Goal: Task Accomplishment & Management: Manage account settings

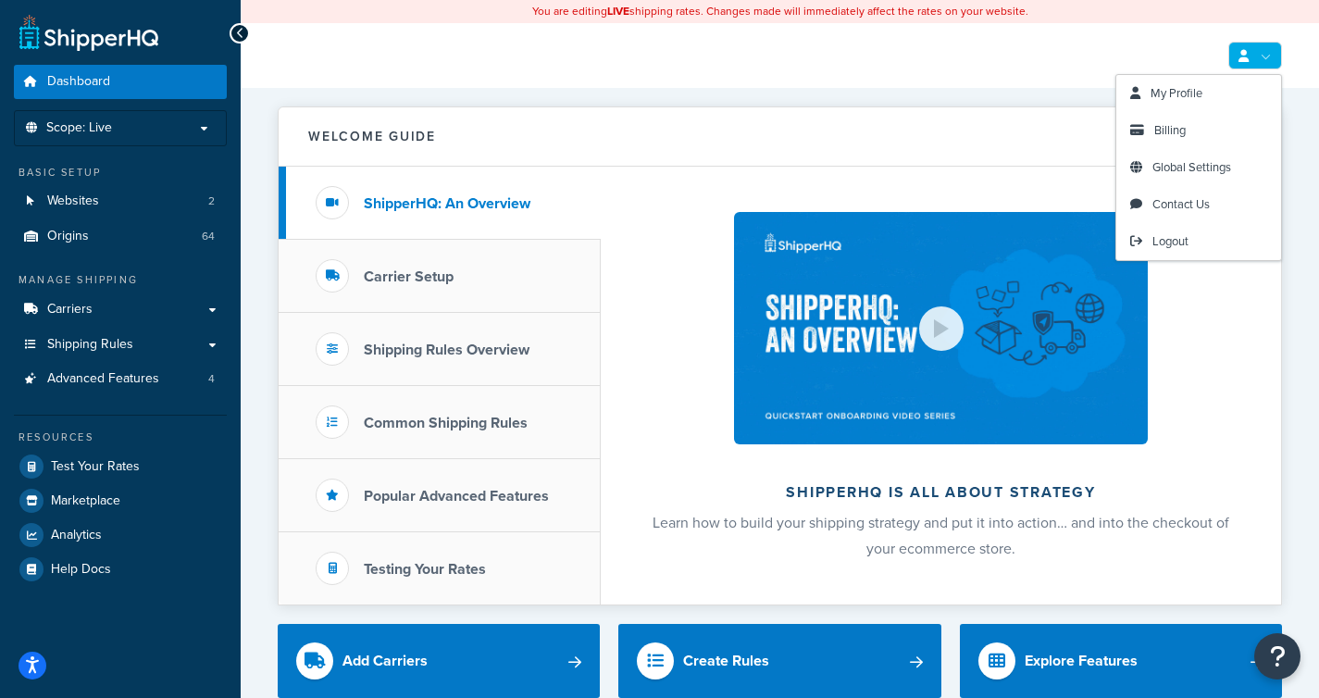
click at [1278, 56] on link at bounding box center [1255, 56] width 54 height 28
click at [1186, 125] on link "Billing" at bounding box center [1198, 130] width 165 height 37
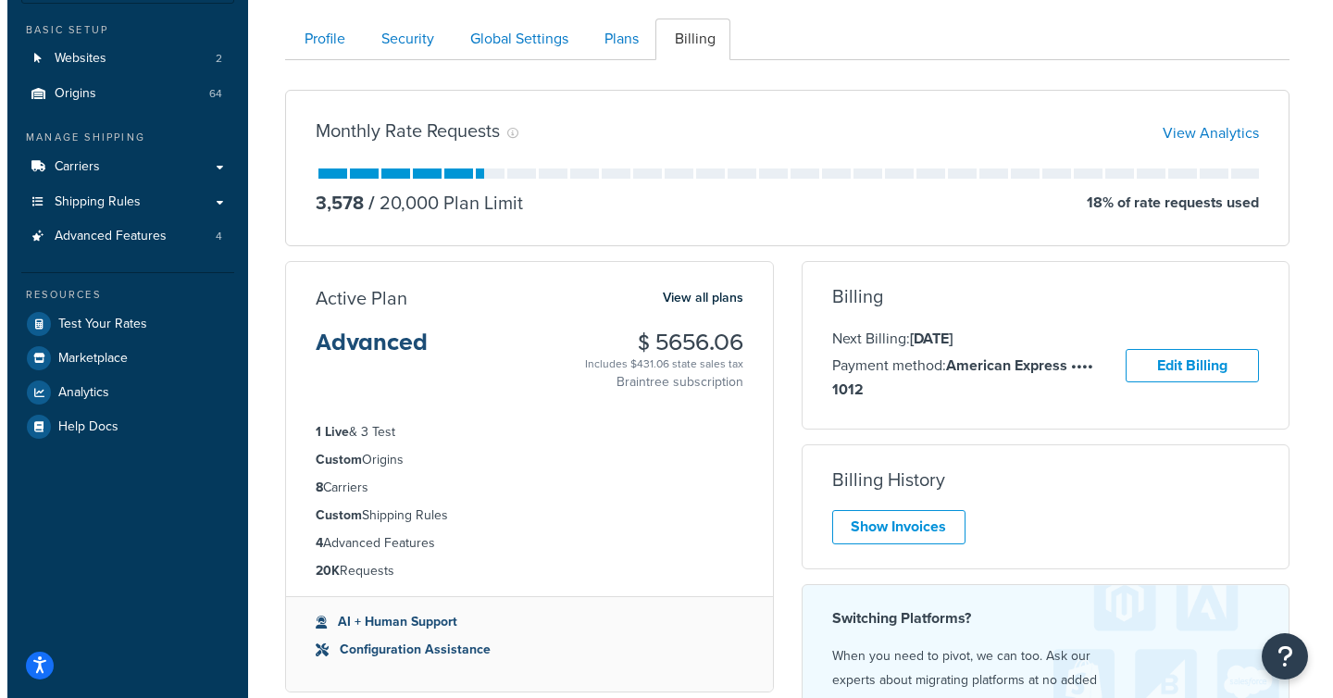
scroll to position [277, 0]
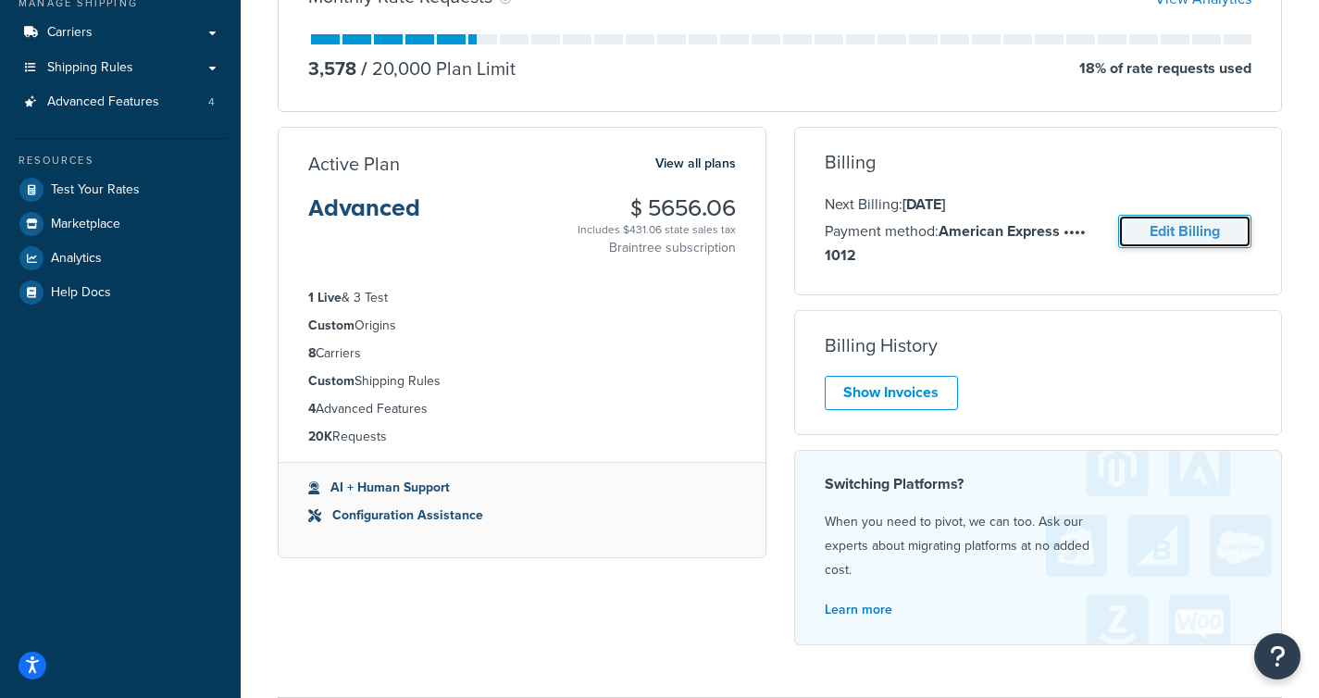
click at [1216, 242] on link "Edit Billing" at bounding box center [1184, 232] width 133 height 34
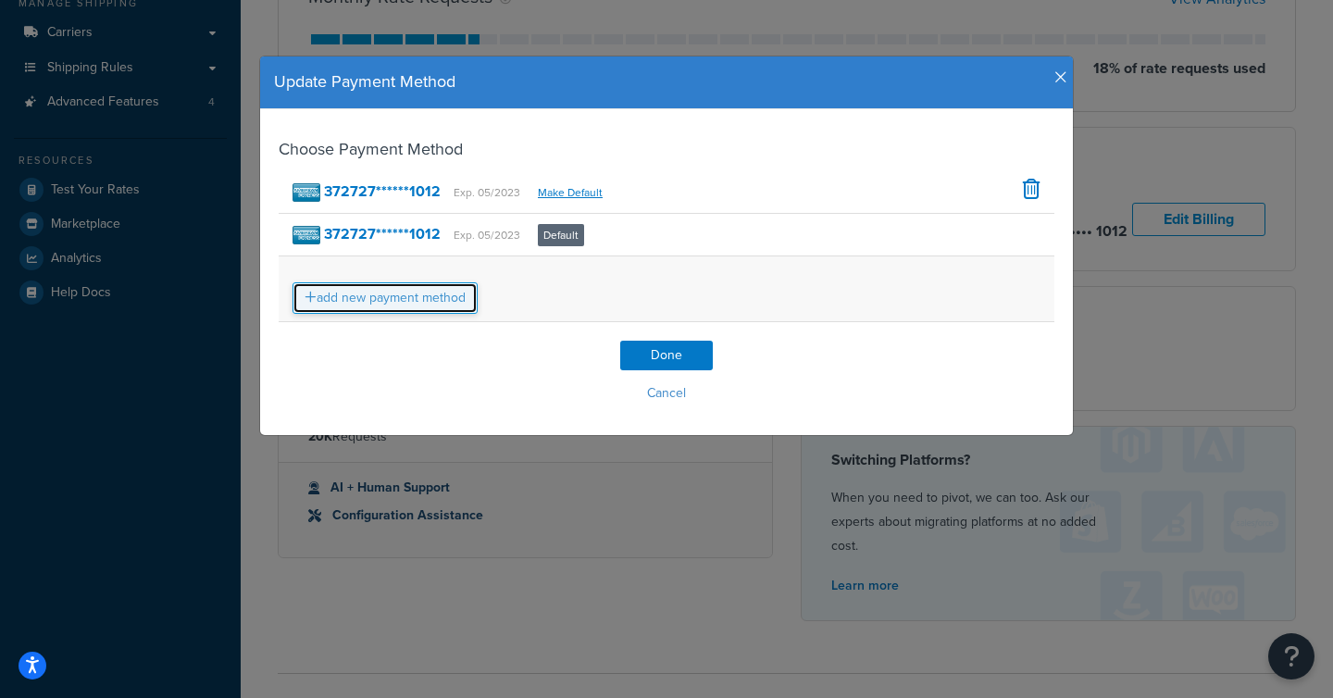
click at [358, 309] on link "add new payment method" at bounding box center [384, 297] width 185 height 31
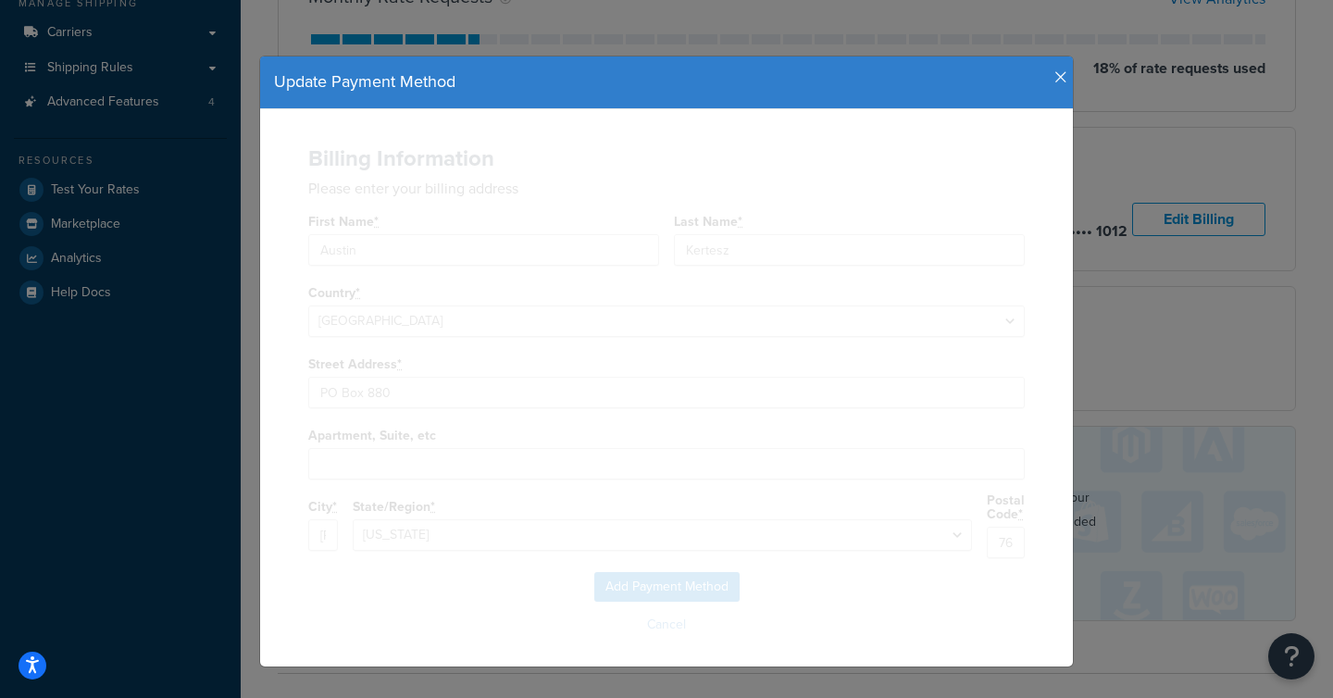
select select
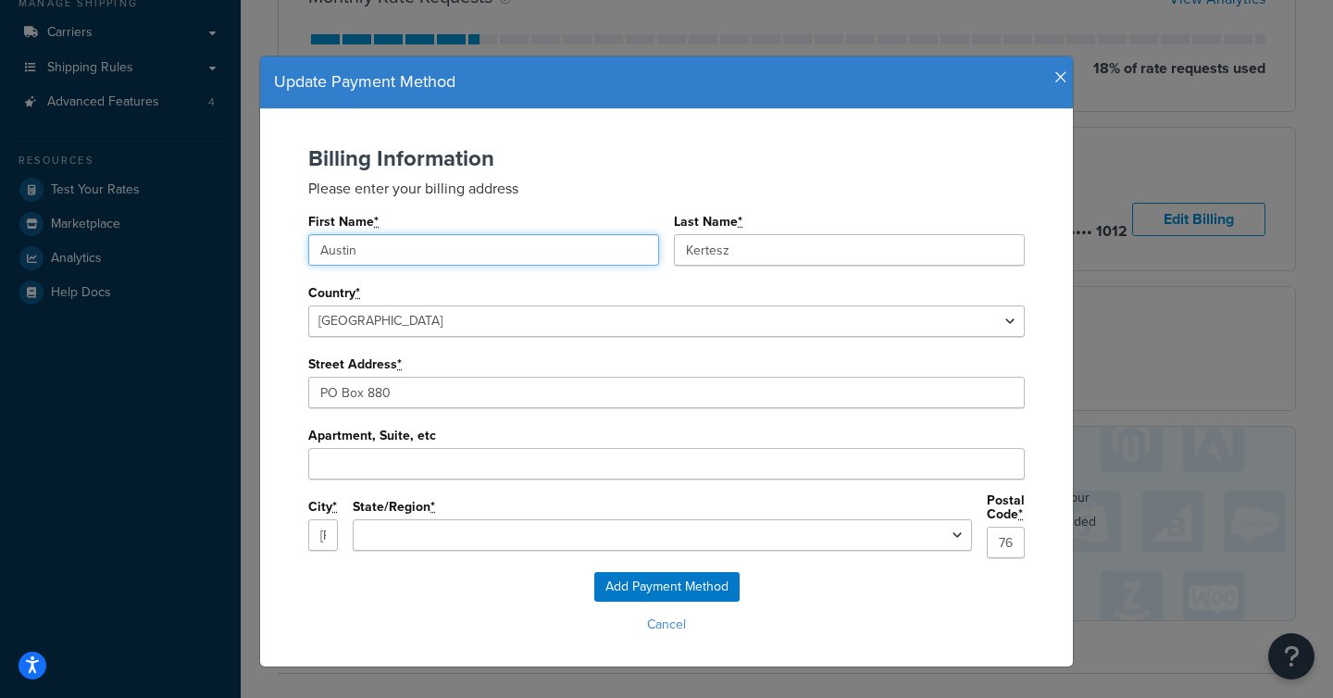
click at [420, 261] on input "Austin" at bounding box center [483, 249] width 351 height 31
paste input "Emery J Kertesz"
click at [377, 255] on input "Emery J Kertesz" at bounding box center [483, 249] width 351 height 31
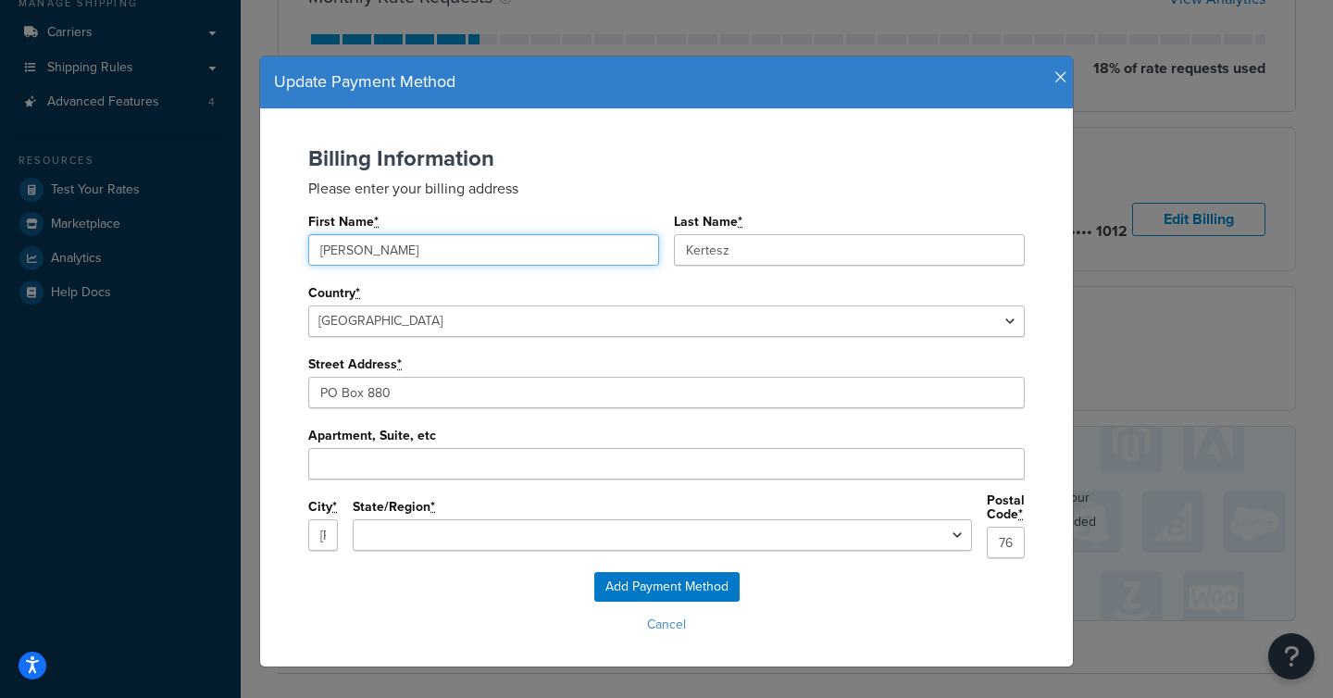
click at [377, 255] on input "Emery J Kertesz" at bounding box center [483, 249] width 351 height 31
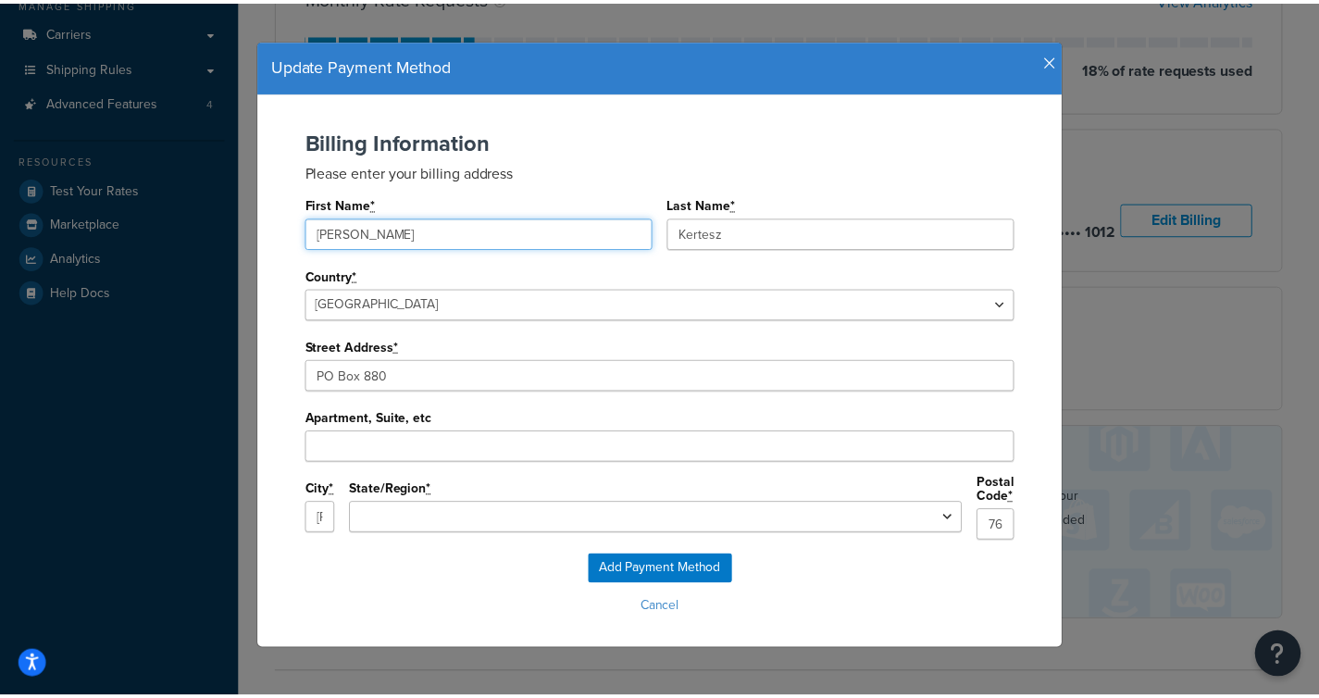
scroll to position [0, 0]
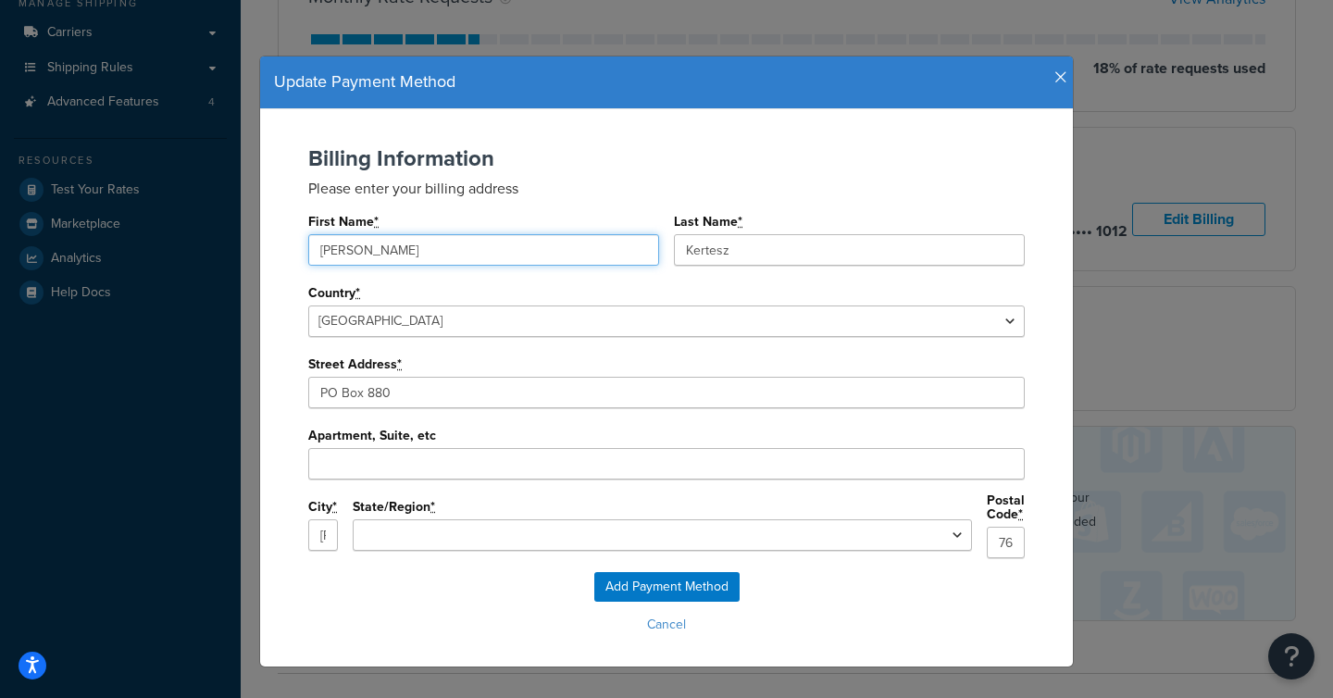
type input "Emery"
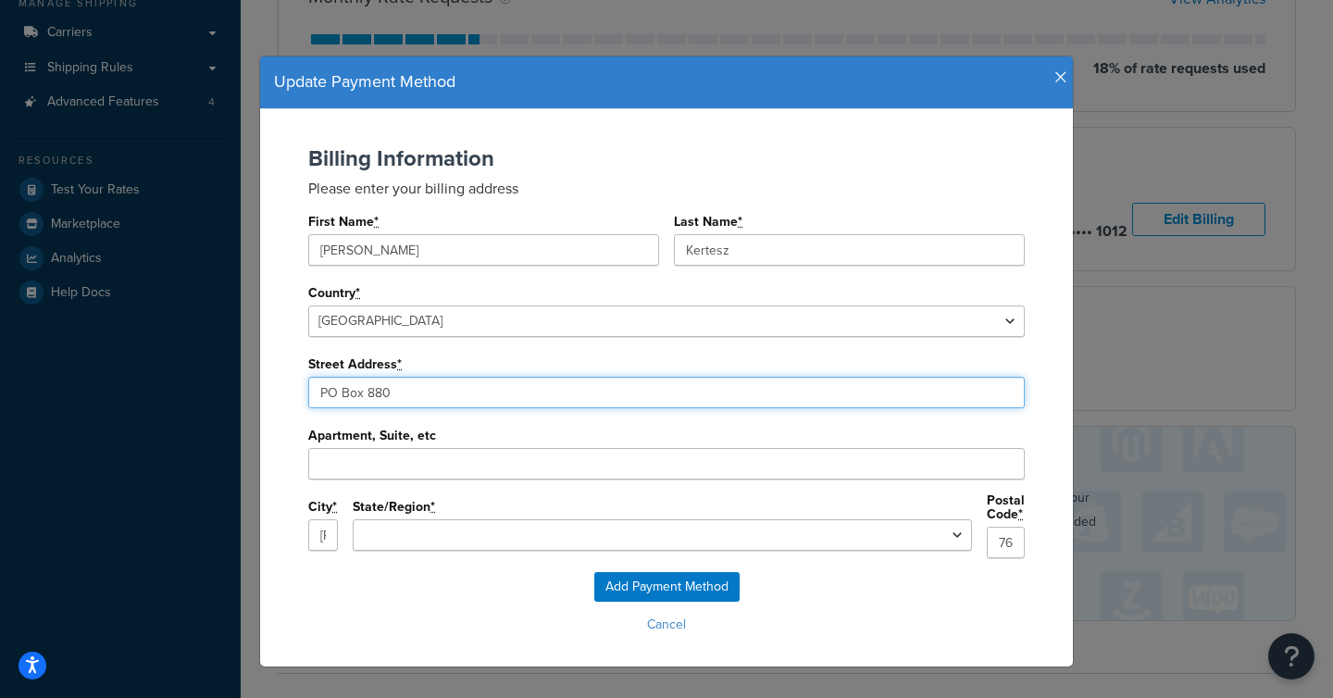
click at [399, 397] on input "PO Box 880" at bounding box center [666, 392] width 716 height 31
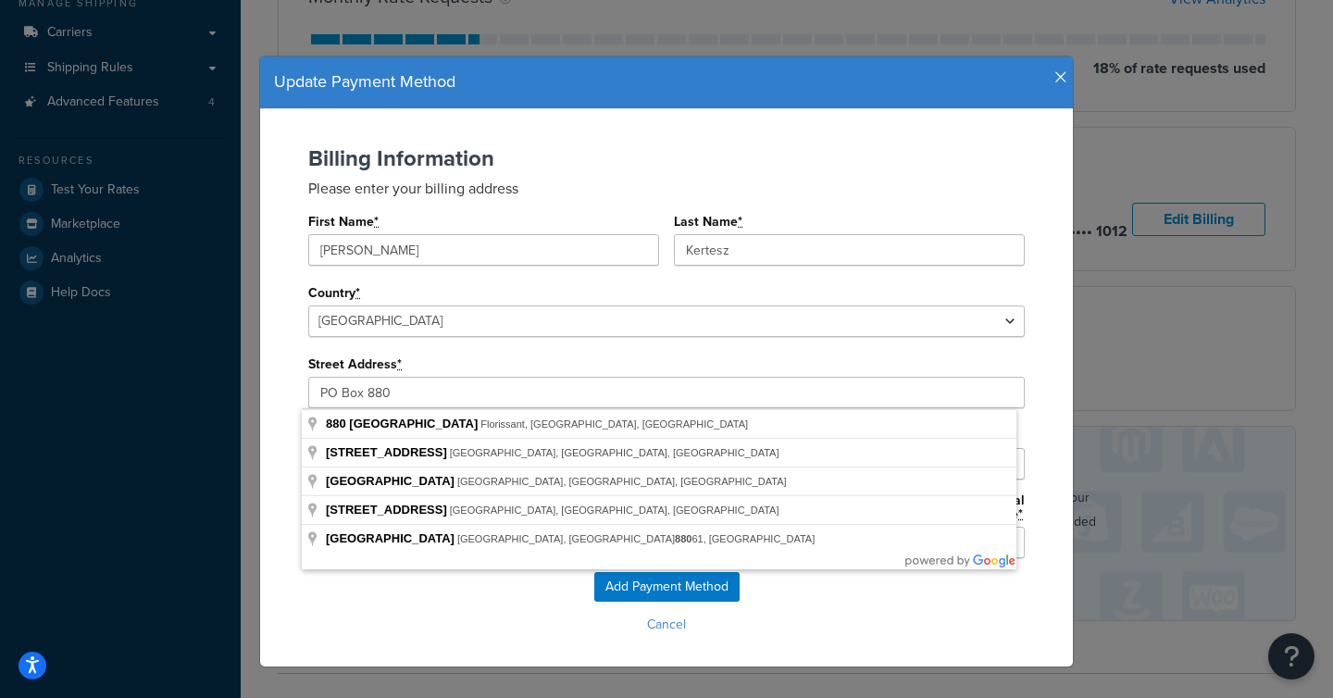
click at [801, 351] on div "Street Address * PO Box 880" at bounding box center [666, 379] width 716 height 57
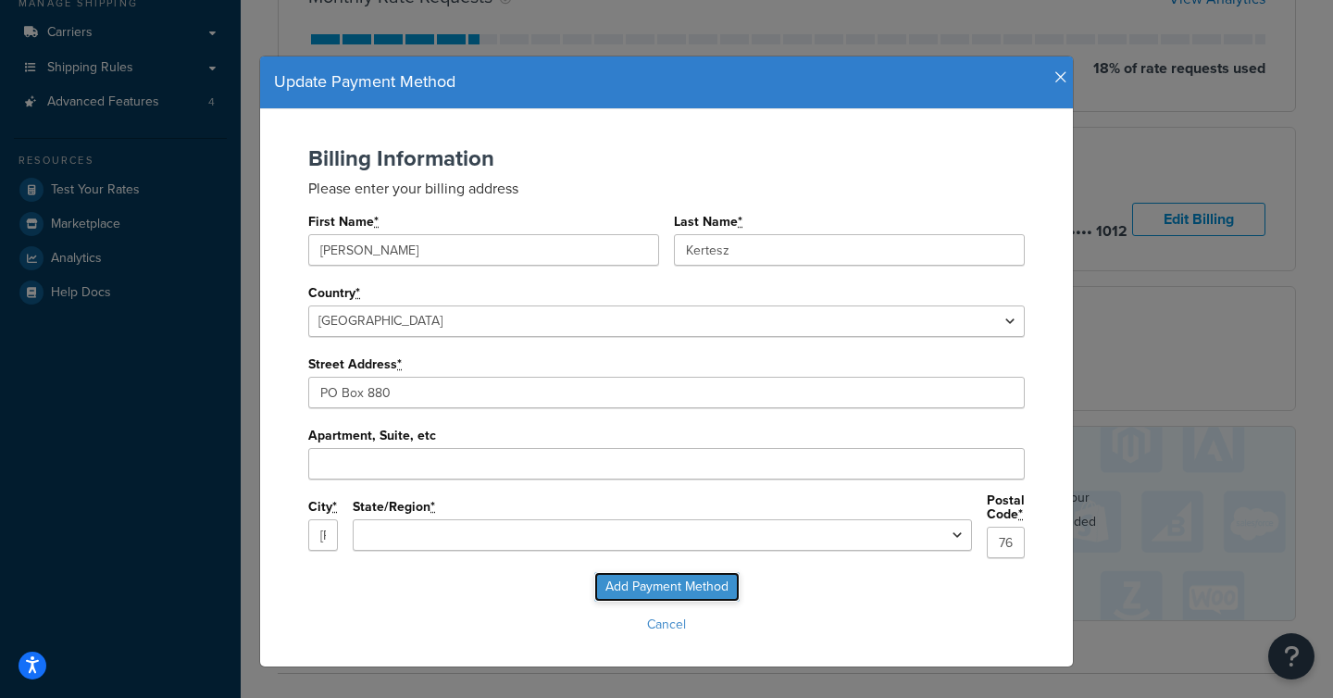
click at [698, 582] on input "Add Payment Method" at bounding box center [666, 587] width 145 height 30
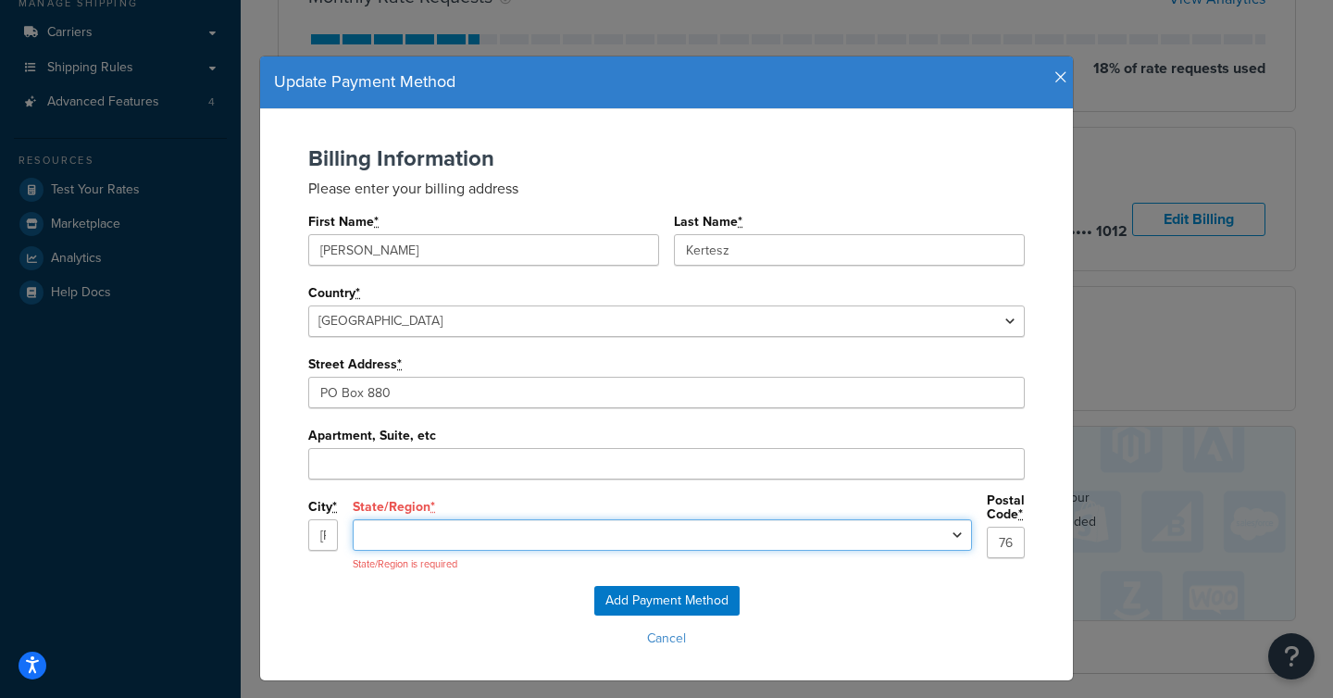
click at [694, 528] on select "Alabama Alaska Arizona Arkansas California Colorado Connecticut Delaware Florid…" at bounding box center [662, 534] width 619 height 31
select select "TX"
click at [497, 519] on select "Alabama Alaska Arizona Arkansas California Colorado Connecticut Delaware Florid…" at bounding box center [662, 534] width 619 height 31
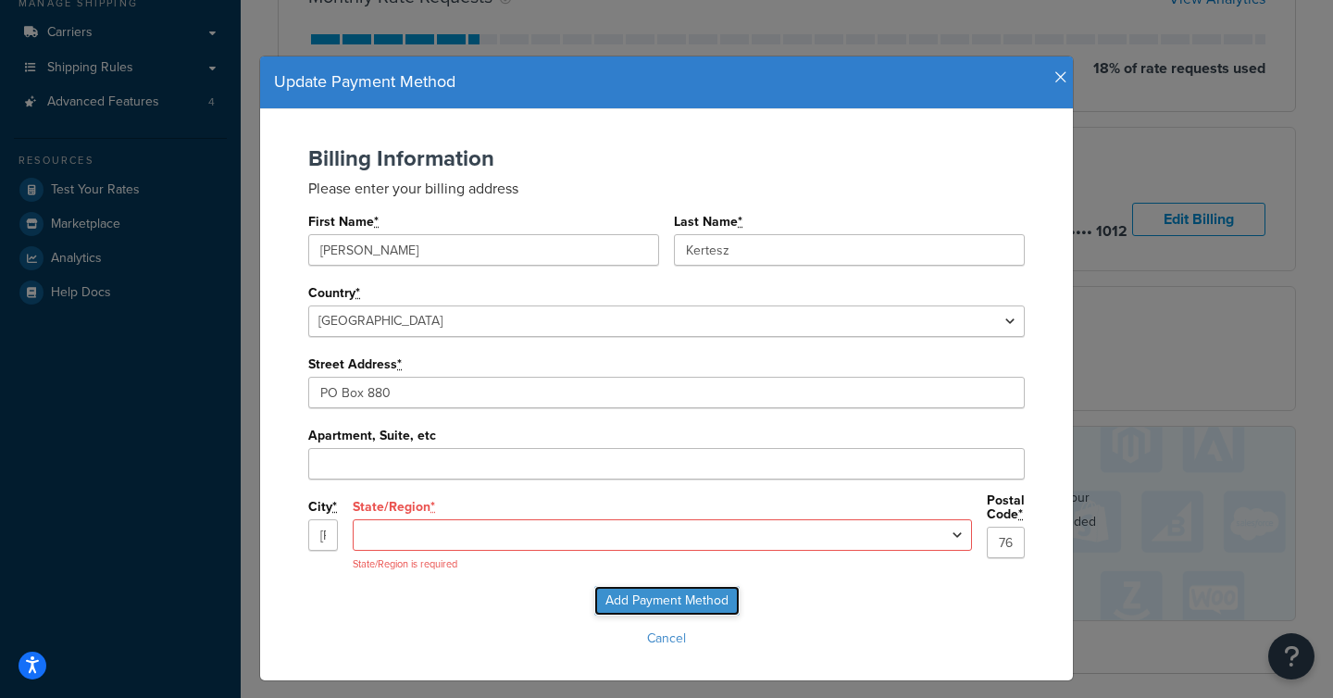
click at [629, 605] on input "Add Payment Method" at bounding box center [666, 601] width 145 height 30
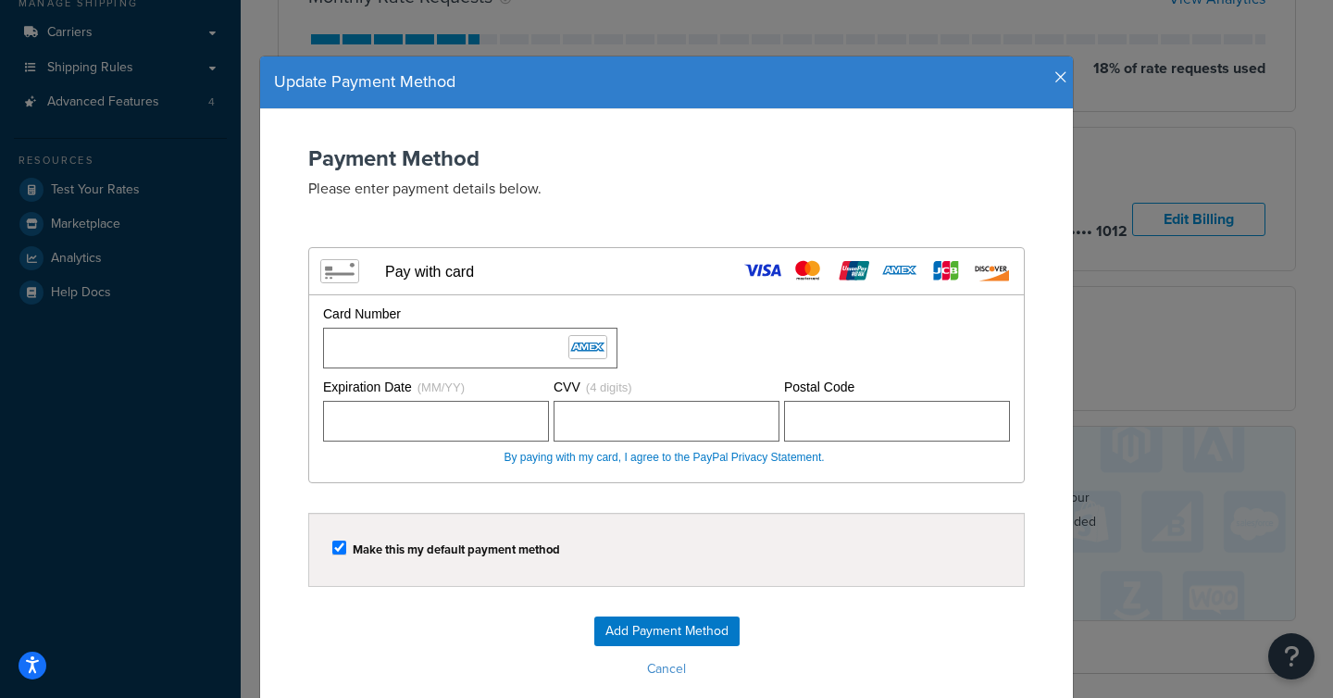
click at [385, 652] on div "Add Payment Method Cancel" at bounding box center [666, 649] width 775 height 67
click at [686, 623] on input "Add Payment Method" at bounding box center [666, 631] width 145 height 30
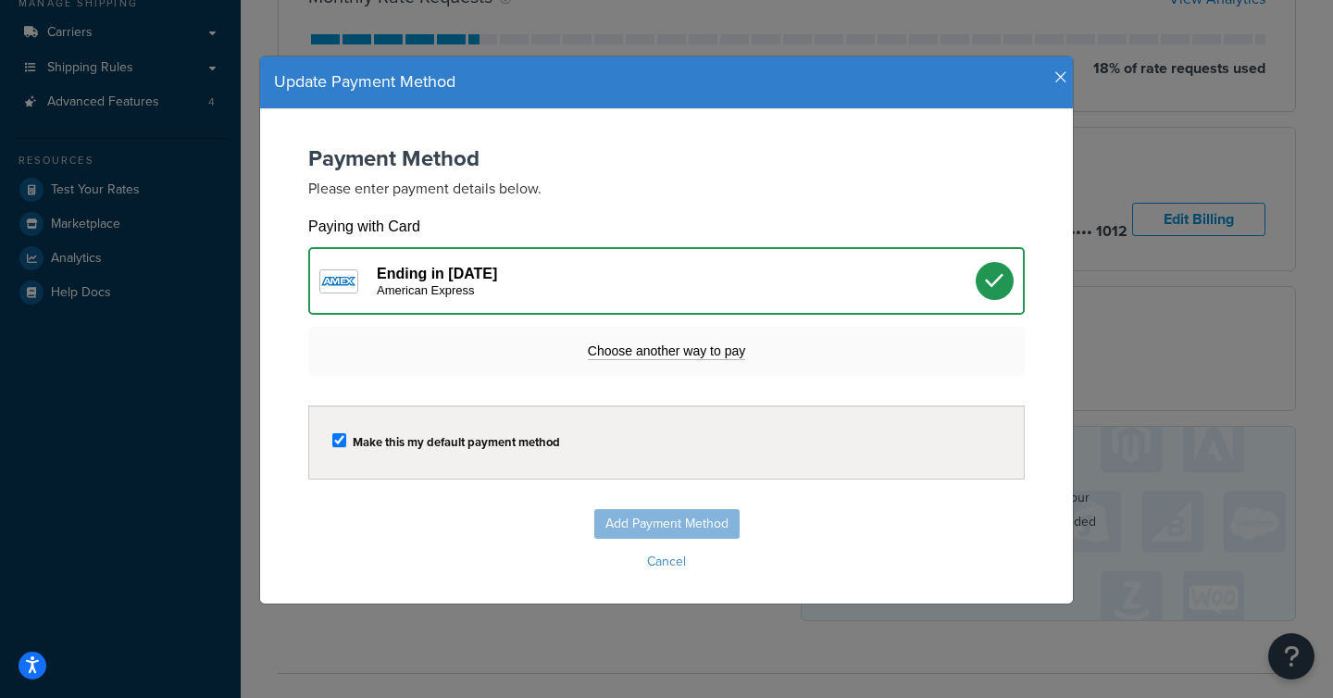
click at [1057, 77] on icon "button" at bounding box center [1060, 77] width 13 height 17
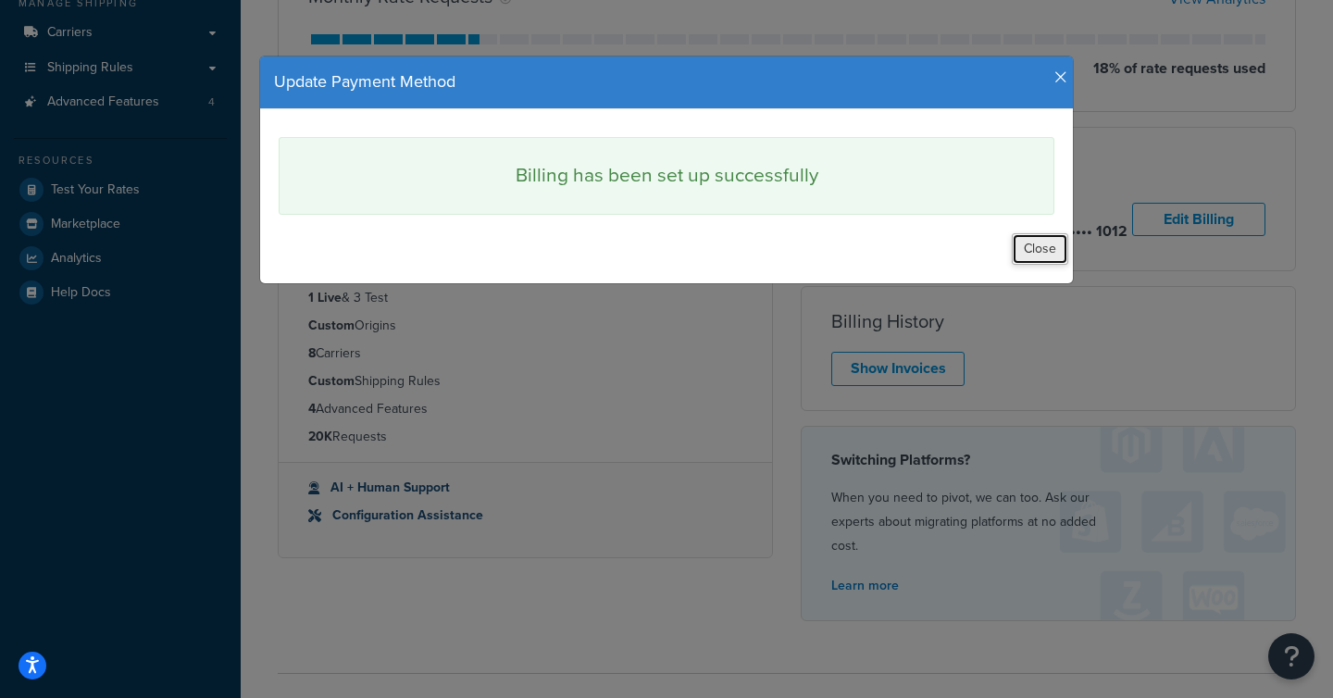
click at [1033, 253] on button "Close" at bounding box center [1039, 248] width 56 height 31
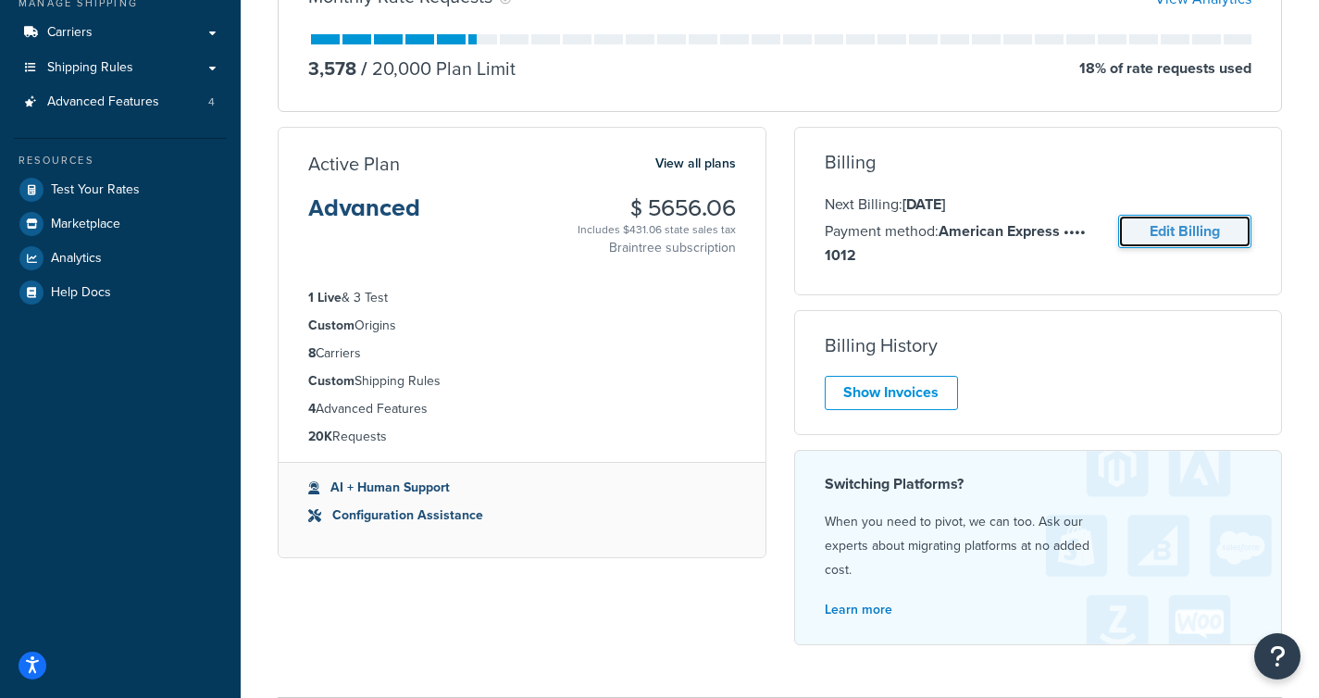
click at [1226, 229] on link "Edit Billing" at bounding box center [1184, 232] width 133 height 34
click at [1198, 239] on link "Edit Billing" at bounding box center [1184, 233] width 133 height 34
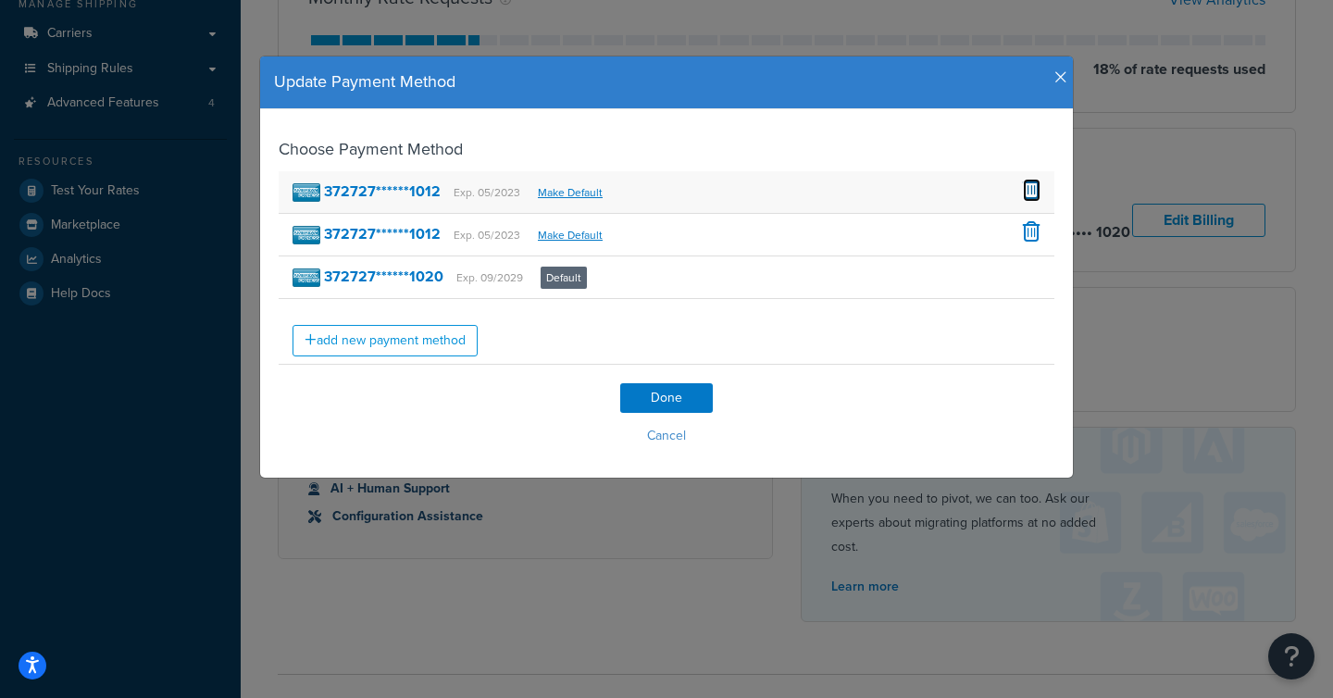
click at [1033, 188] on span at bounding box center [1032, 189] width 18 height 20
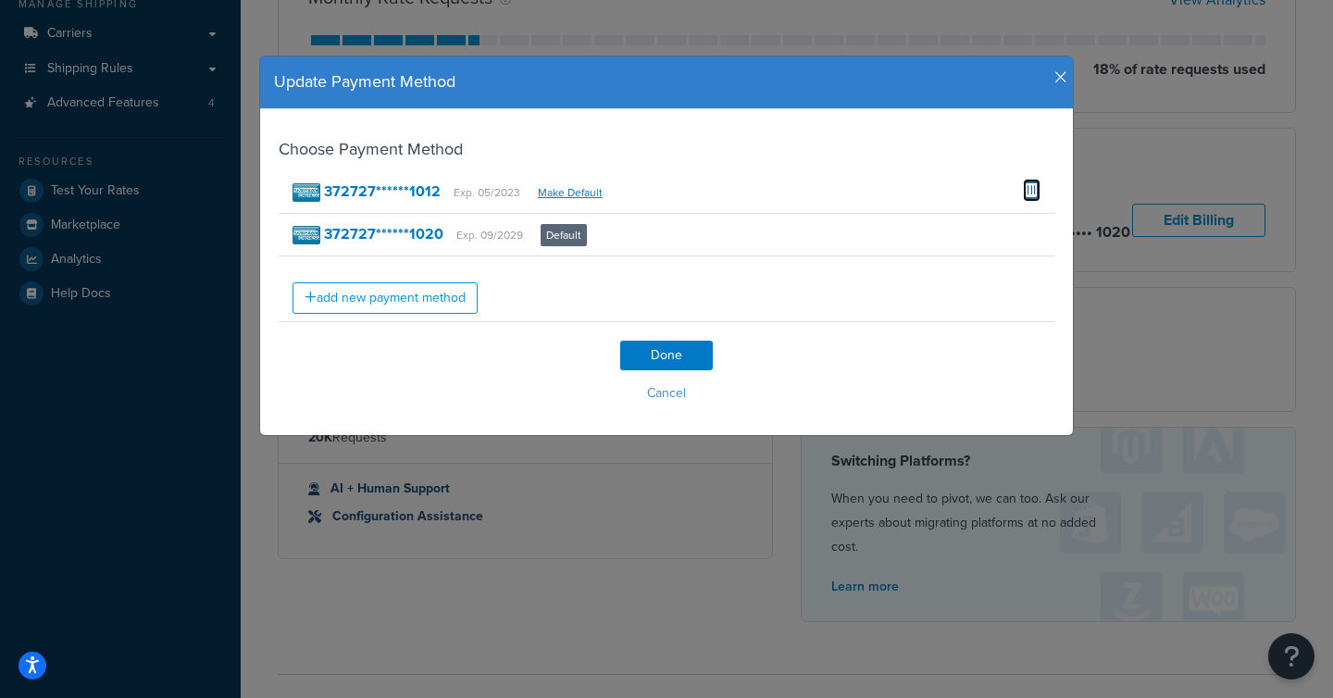
click at [1027, 191] on span at bounding box center [1032, 189] width 18 height 20
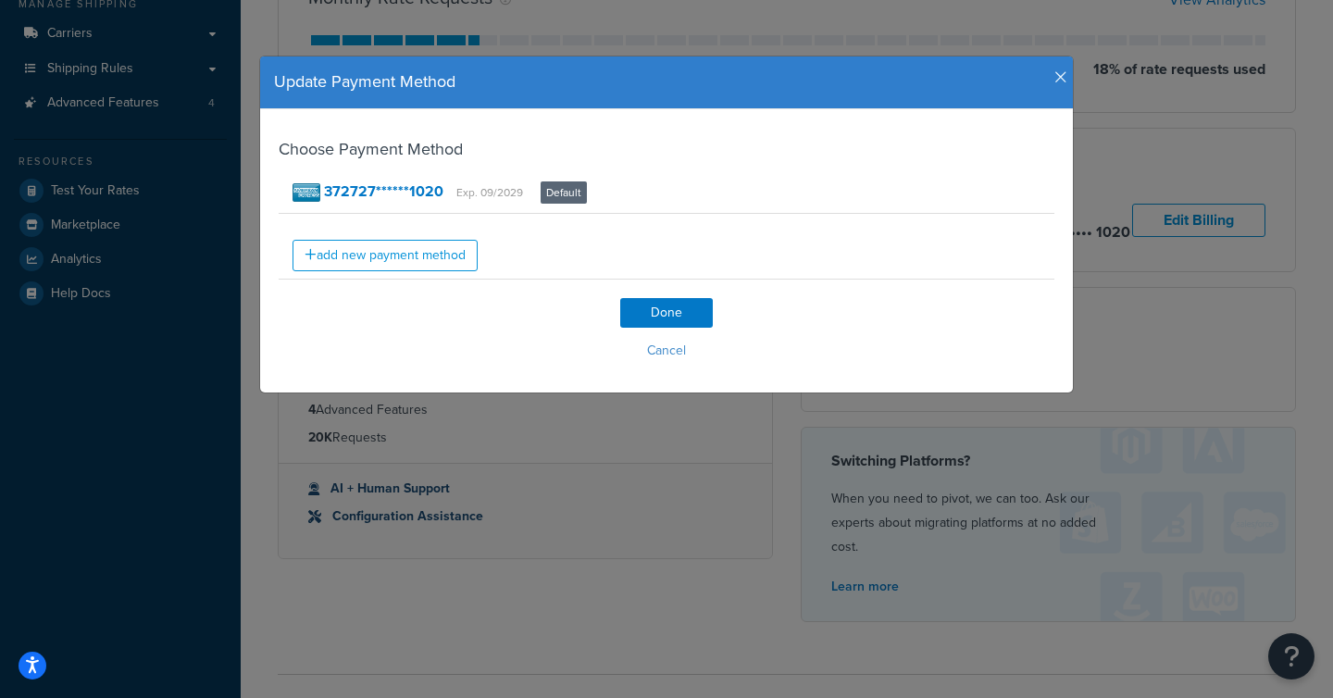
click at [1055, 77] on icon "button" at bounding box center [1060, 77] width 13 height 17
